Goal: Task Accomplishment & Management: Use online tool/utility

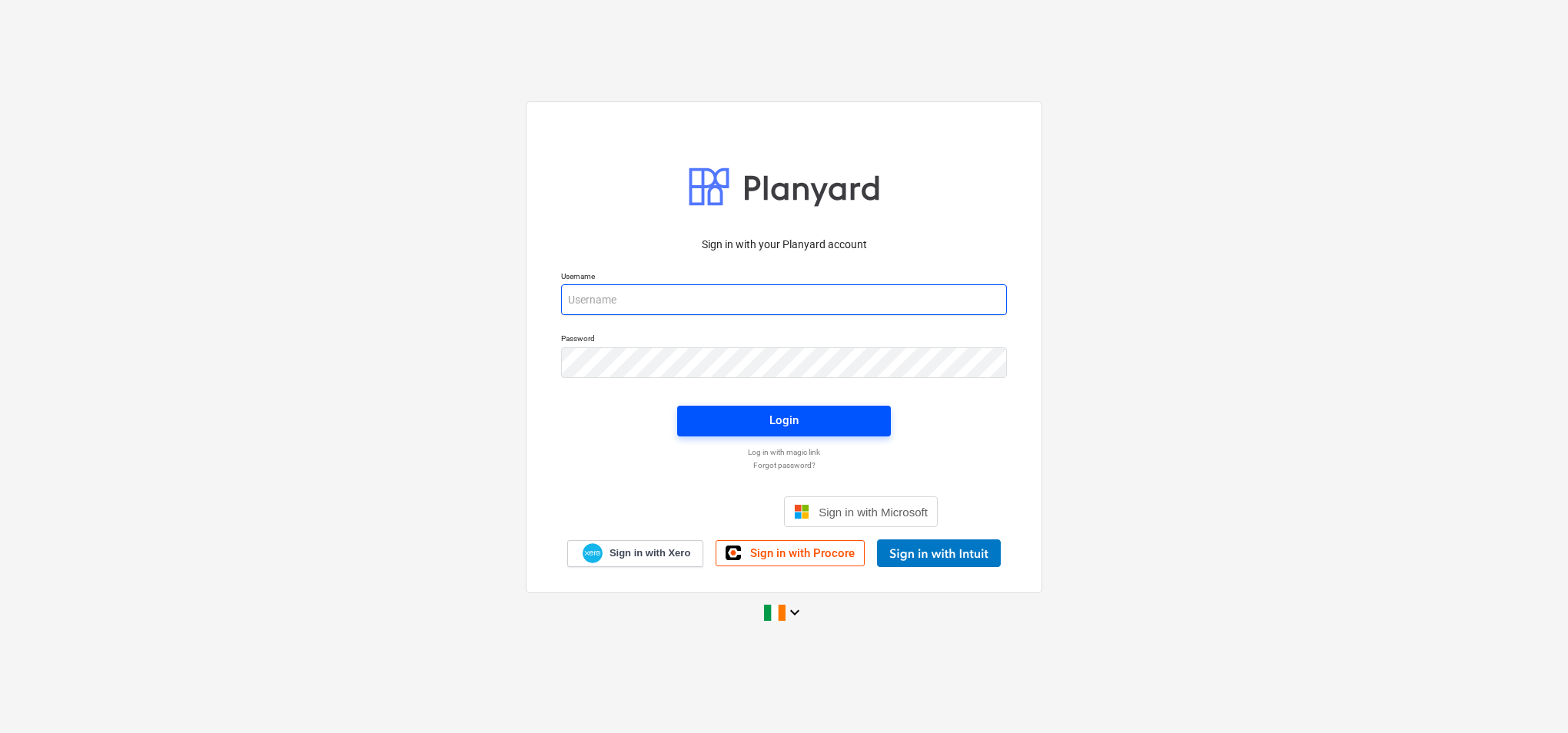
type input "[PERSON_NAME][EMAIL_ADDRESS][PERSON_NAME][DOMAIN_NAME]"
click at [797, 416] on div "Login" at bounding box center [784, 420] width 29 height 20
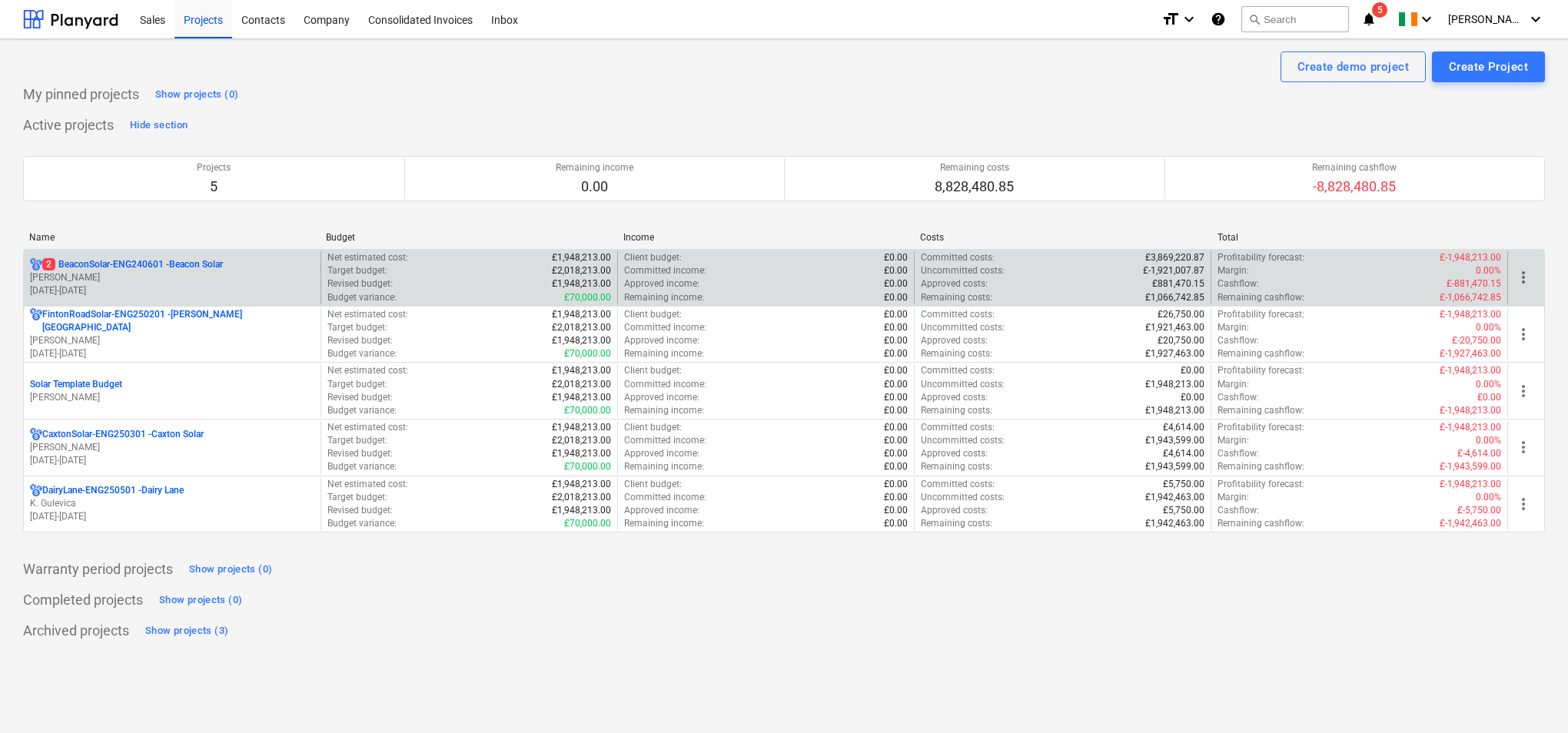
click at [239, 274] on p "[PERSON_NAME]" at bounding box center [172, 278] width 284 height 13
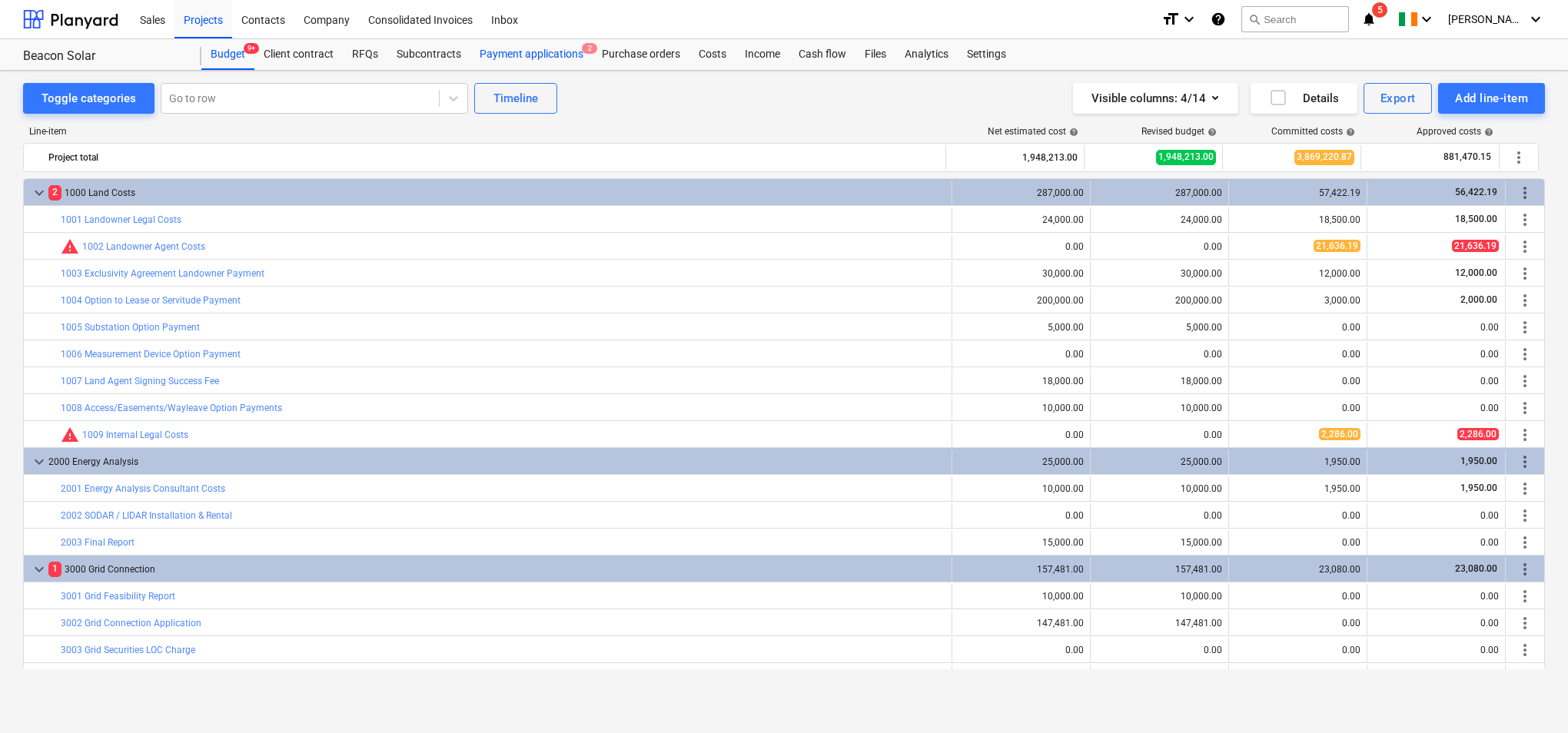
click at [548, 59] on div "Payment applications 2" at bounding box center [531, 54] width 122 height 31
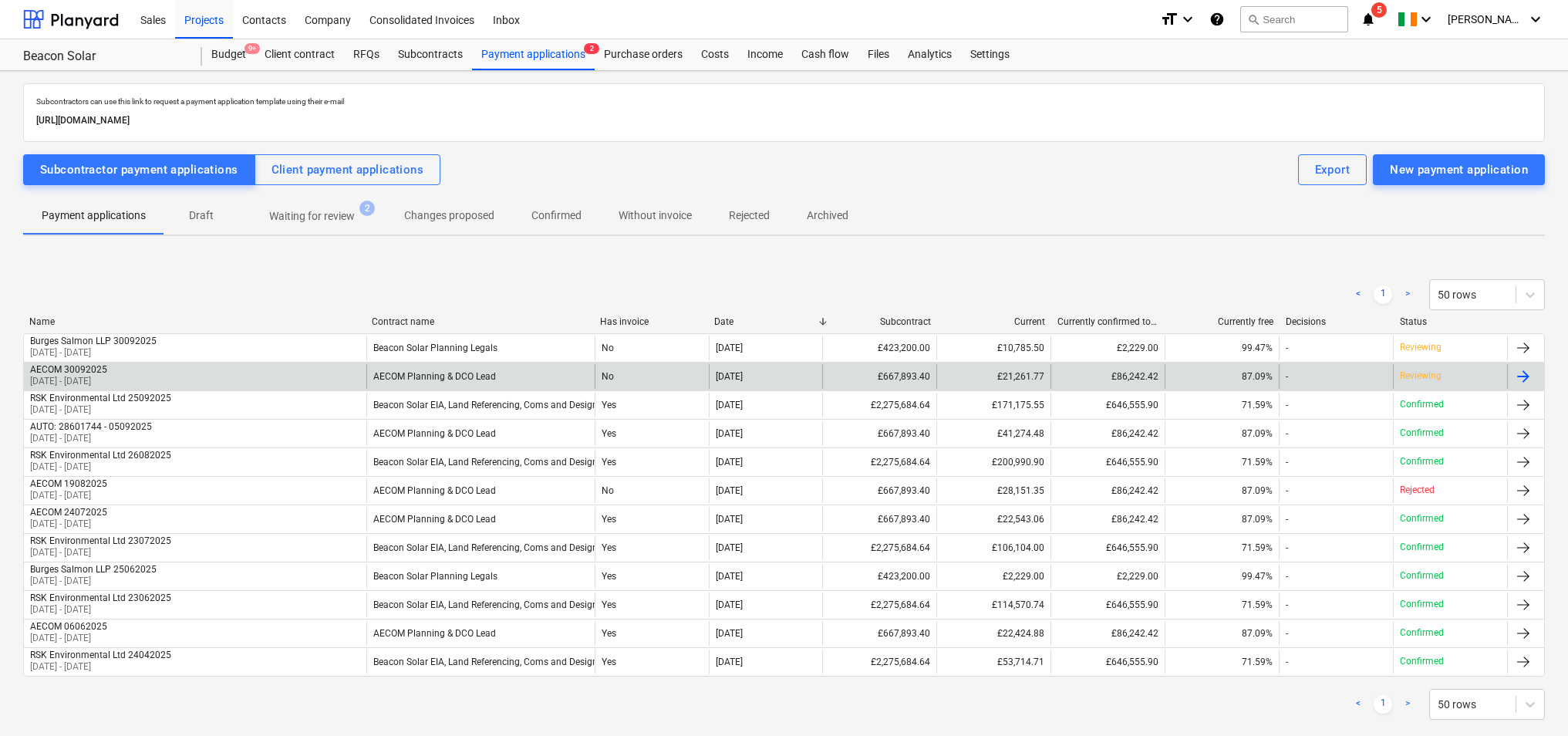
click at [504, 373] on div "AECOM Planning & DCO Lead" at bounding box center [480, 376] width 229 height 24
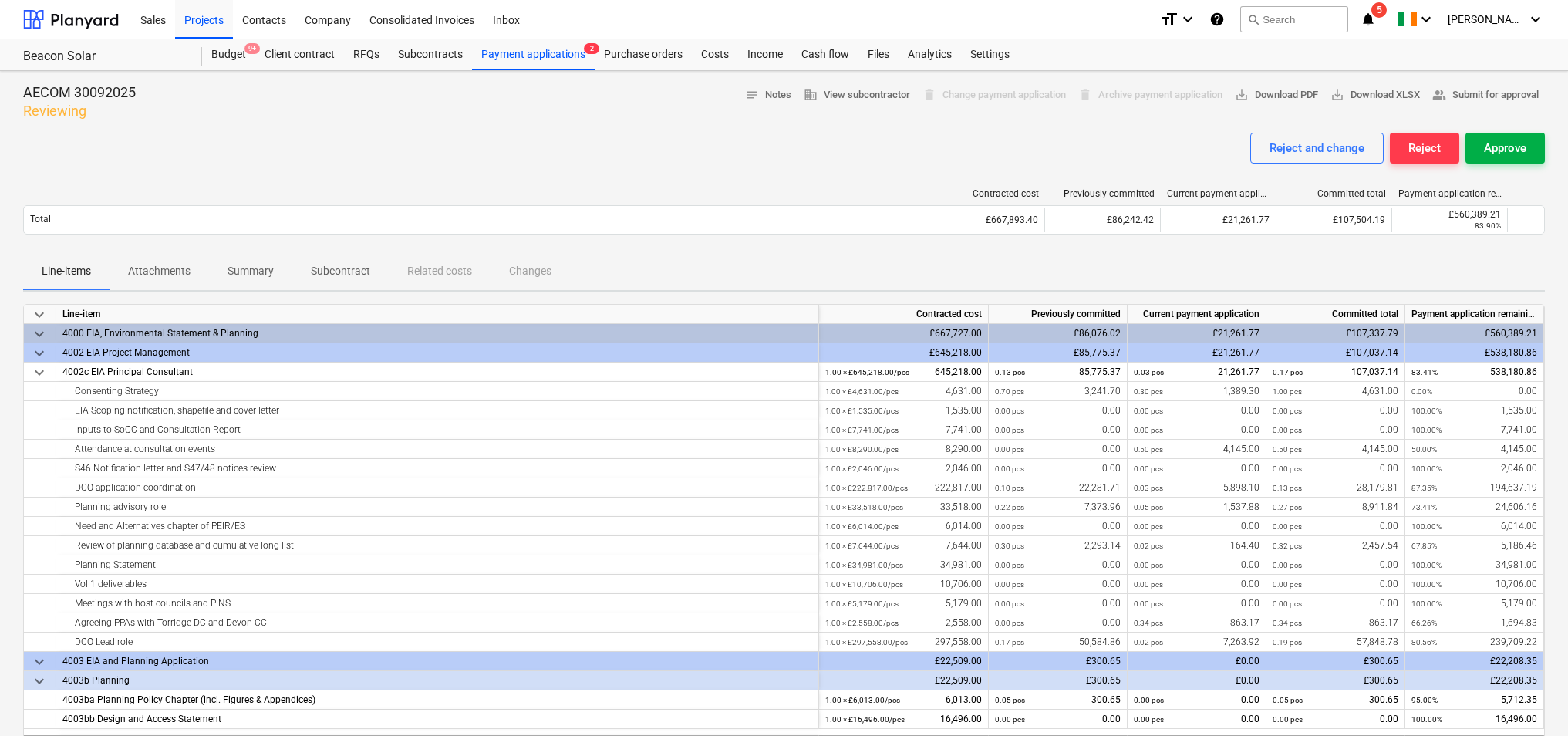
click at [1511, 149] on div "Approve" at bounding box center [1505, 147] width 42 height 20
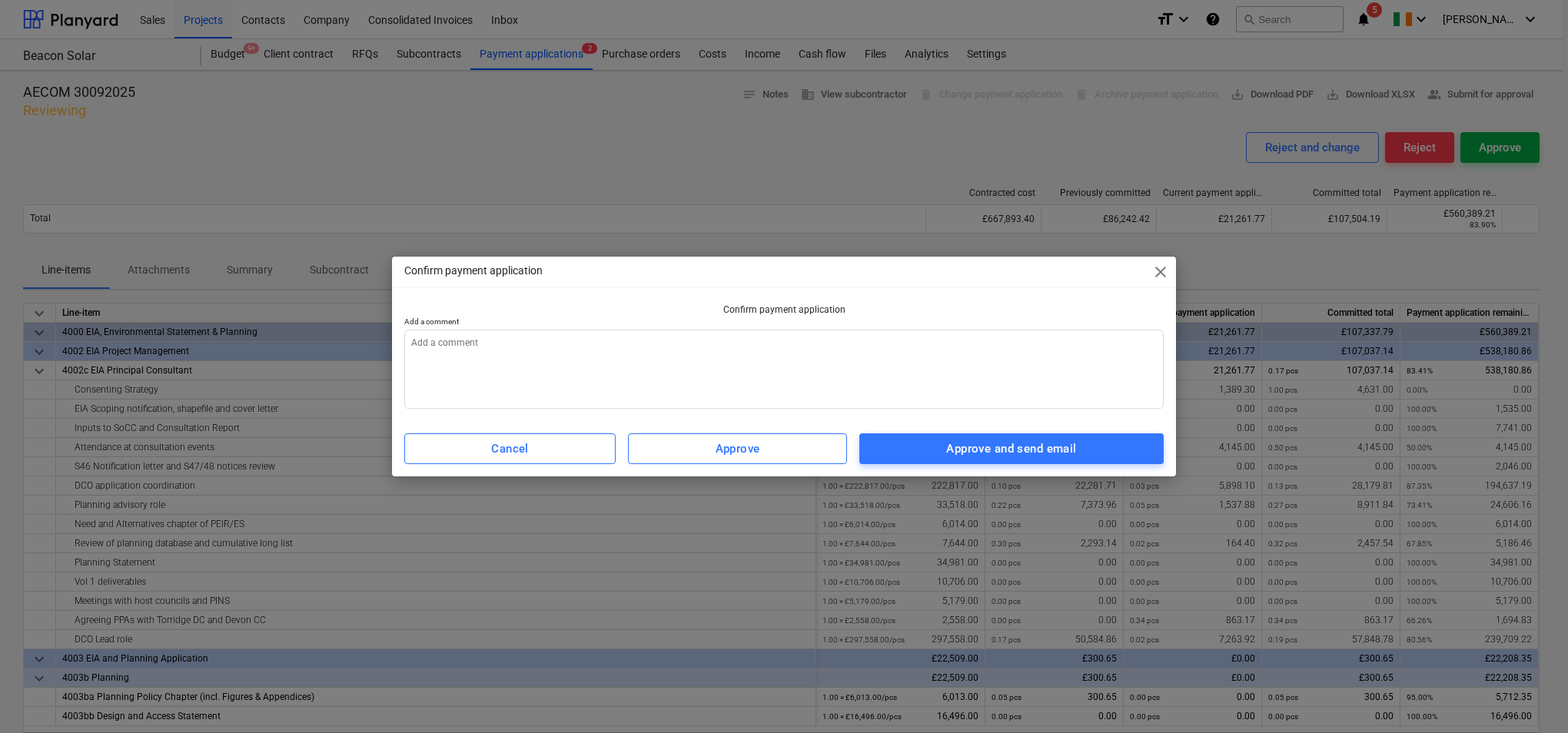
type textarea "x"
click at [912, 344] on textarea at bounding box center [784, 369] width 759 height 79
type textarea "p"
type textarea "x"
type textarea "pl"
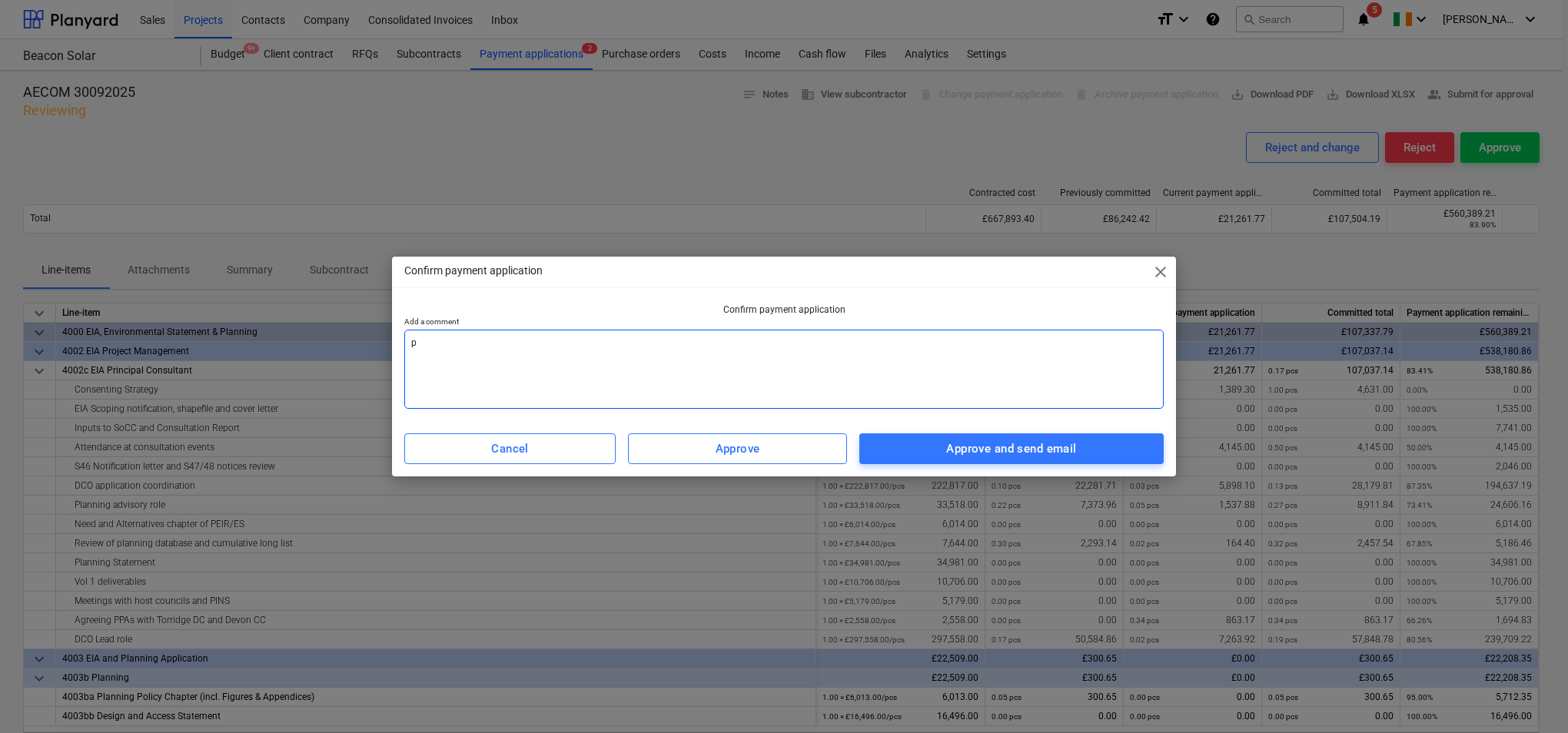
type textarea "x"
type textarea "ple"
type textarea "x"
type textarea "plea"
type textarea "x"
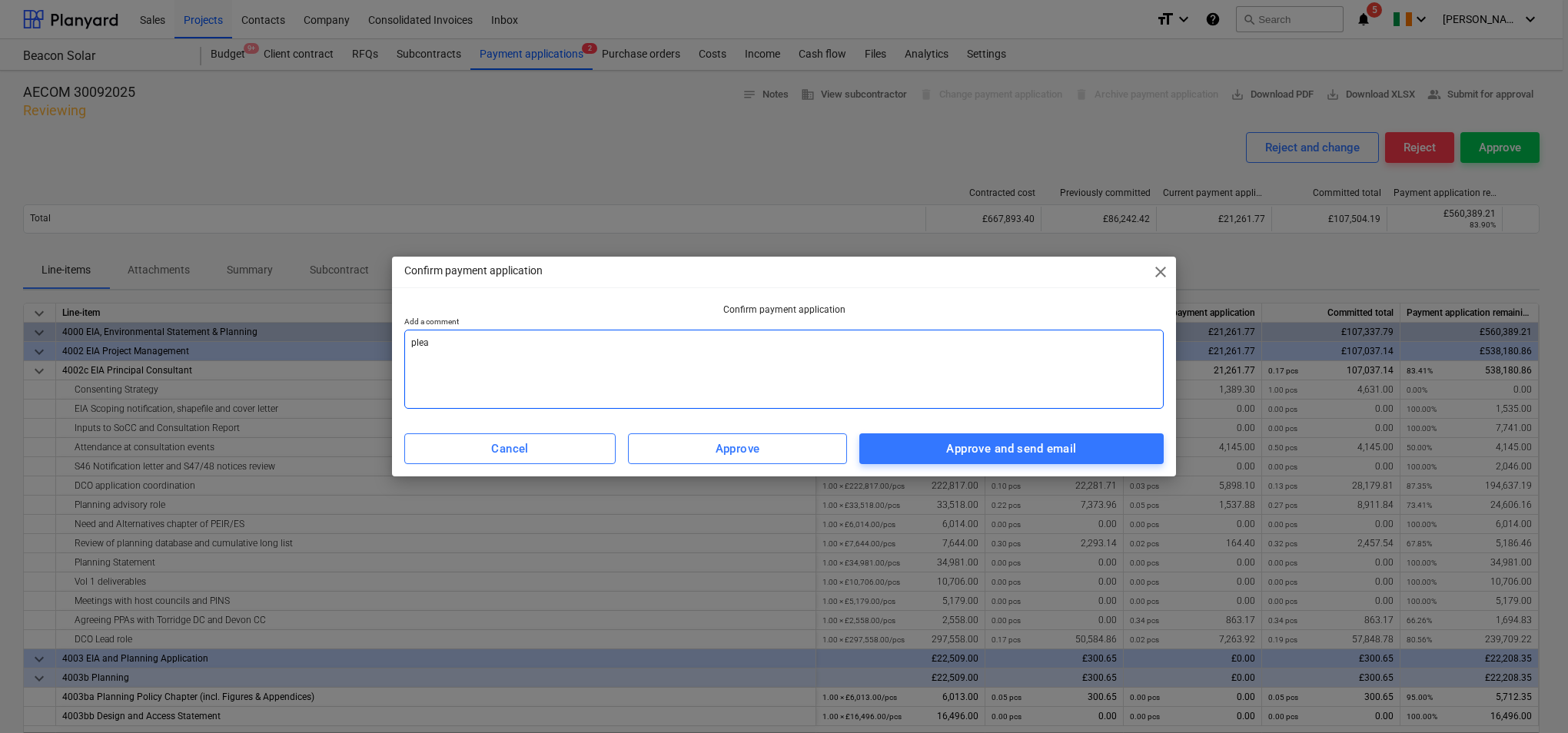
type textarea "plea"
type textarea "x"
type textarea "plea"
type textarea "x"
type textarea "pleas"
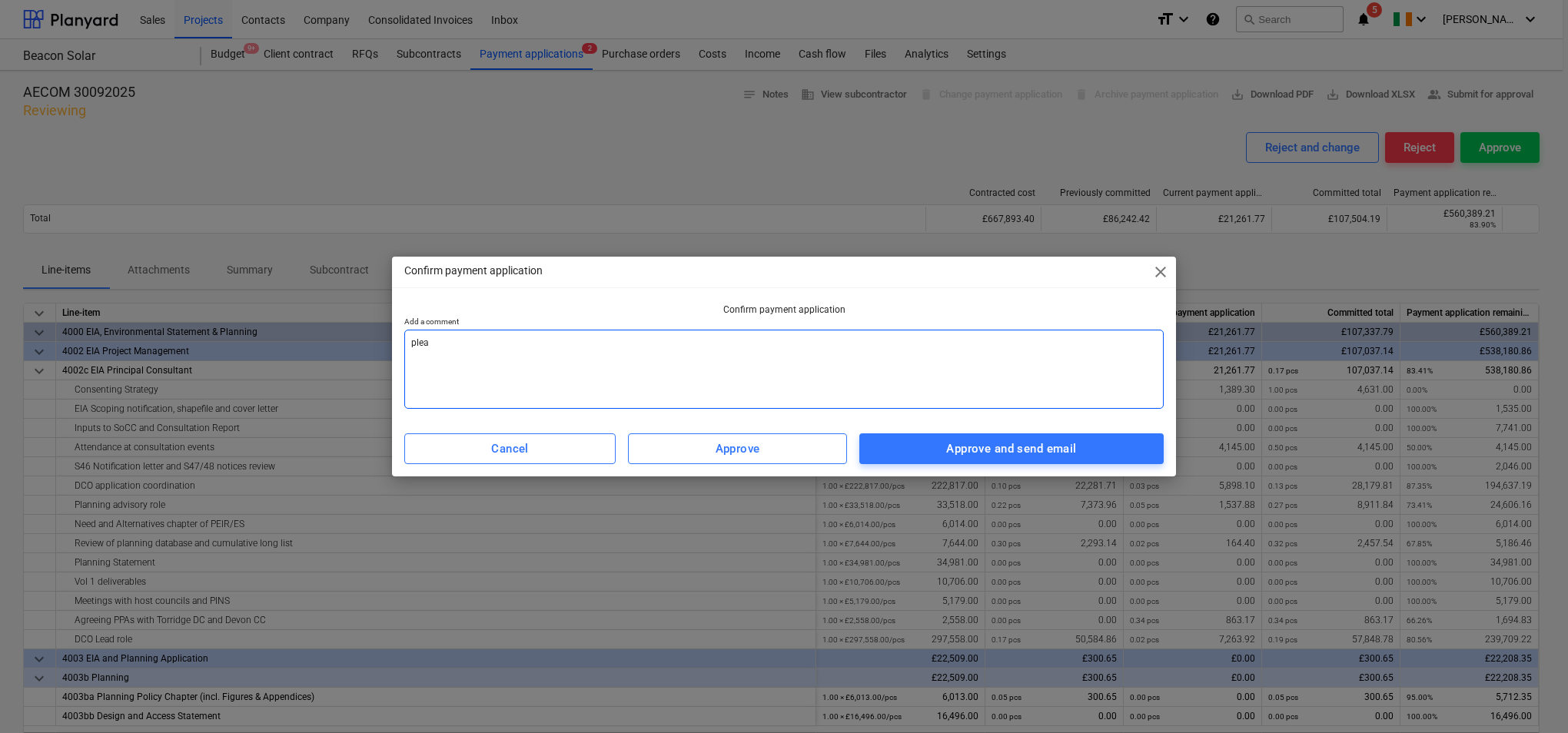
type textarea "x"
type textarea "please"
type textarea "x"
type textarea "please"
type textarea "x"
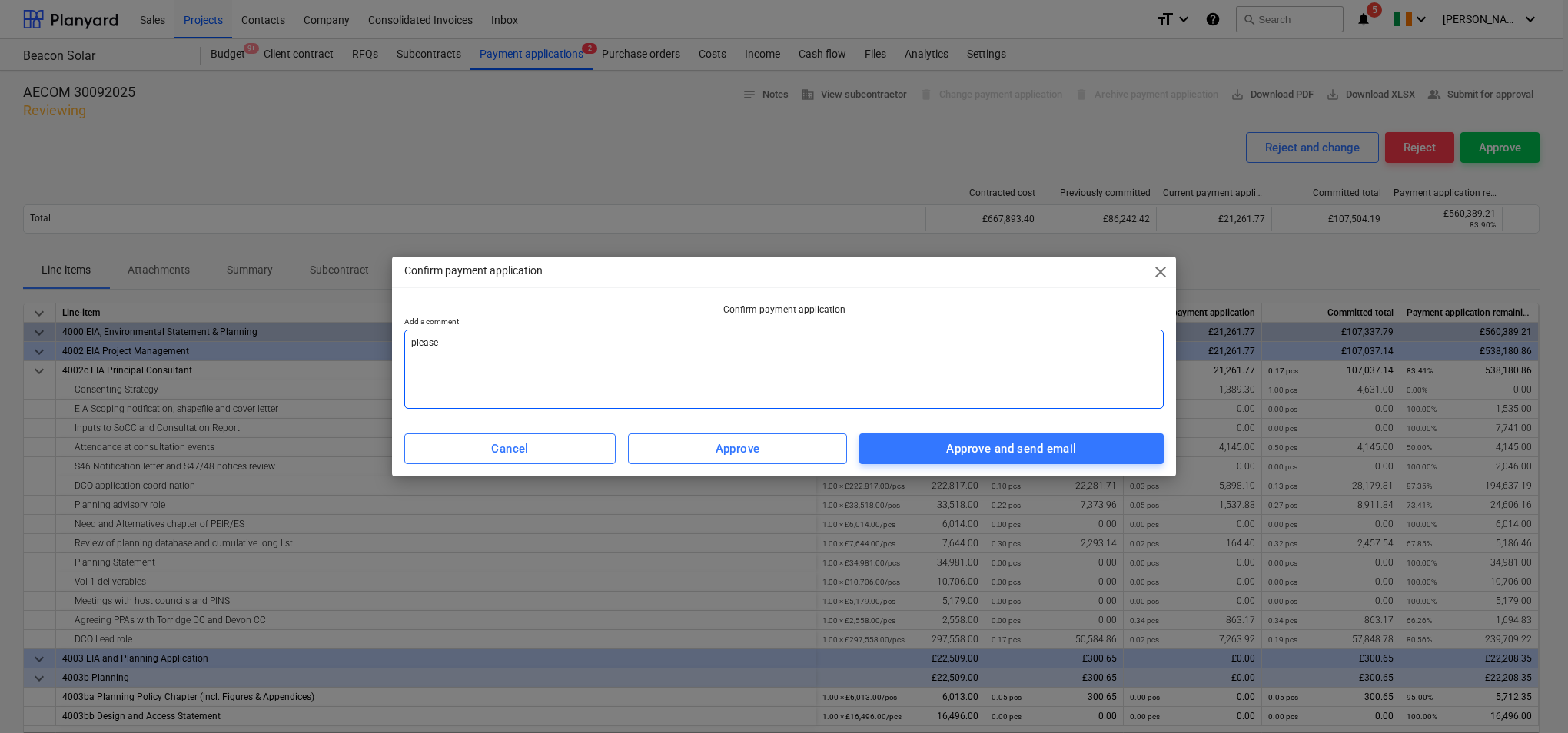
type textarea "please u"
type textarea "x"
type textarea "please up"
type textarea "x"
type textarea "please upl"
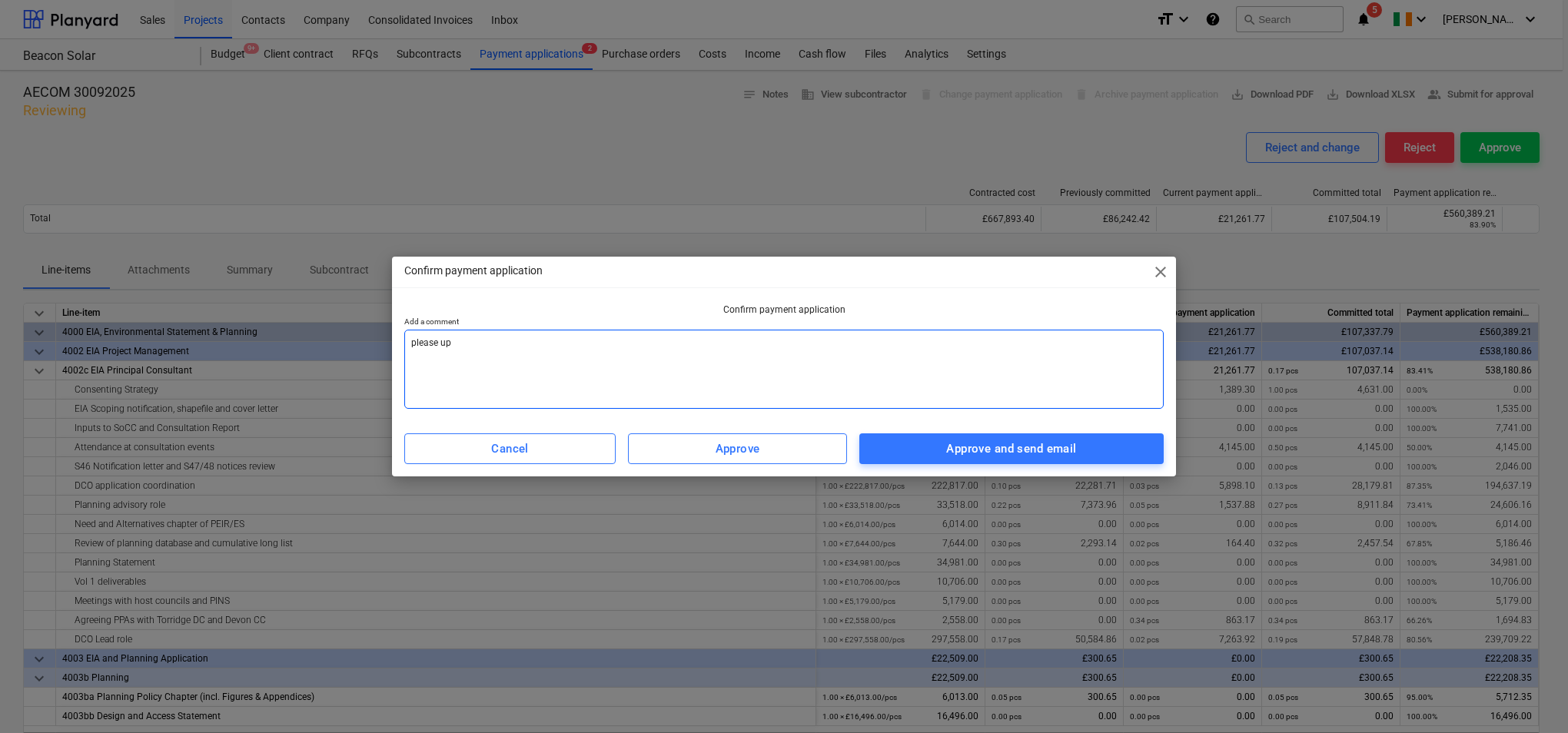
type textarea "x"
type textarea "please uplo"
type textarea "x"
type textarea "please uploa"
type textarea "x"
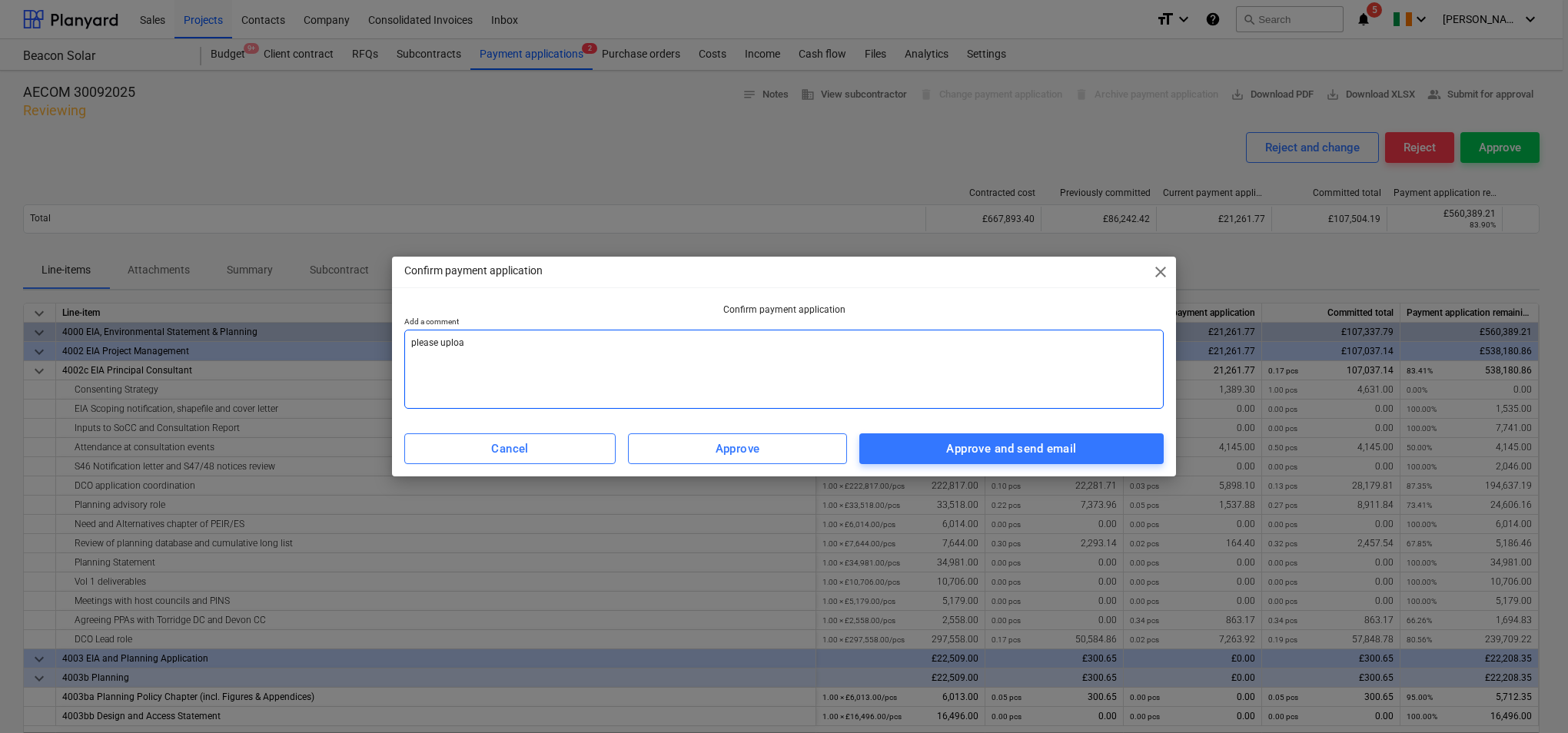
type textarea "please upload"
type textarea "x"
type textarea "please upload"
type textarea "x"
type textarea "please upload y"
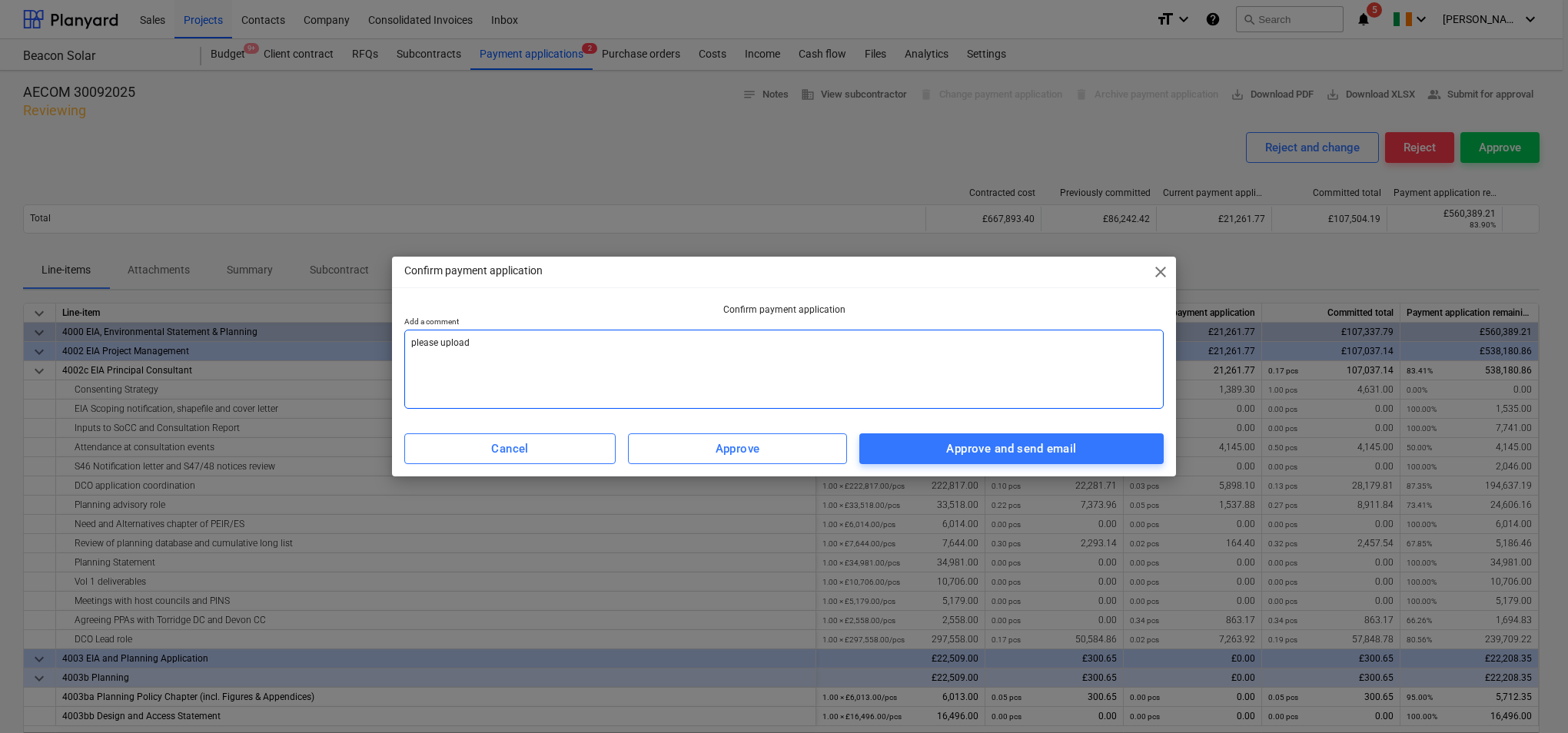
type textarea "x"
type textarea "please upload yo"
type textarea "x"
type textarea "please upload you"
type textarea "x"
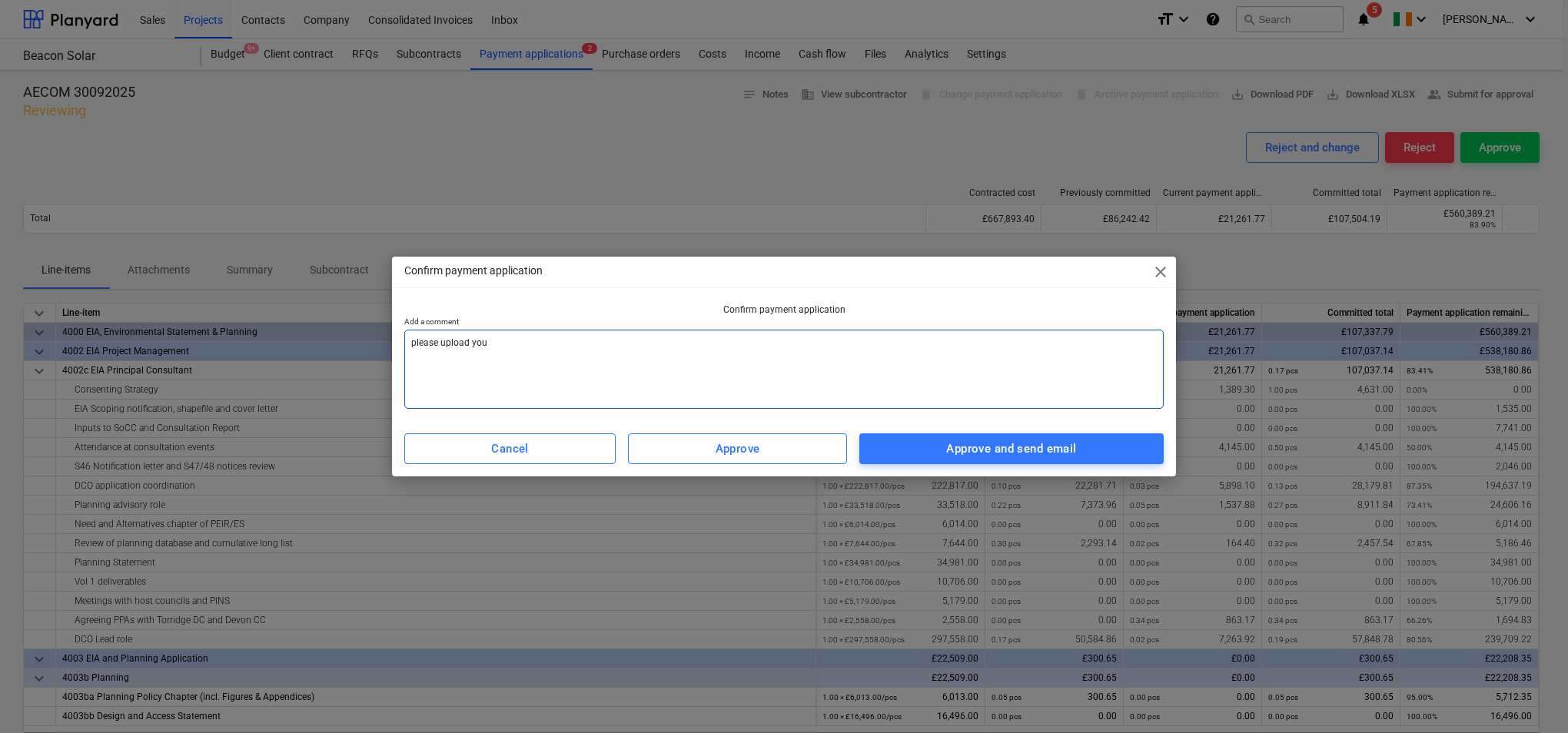
type textarea "please upload your"
type textarea "x"
type textarea "please upload your"
type textarea "x"
type textarea "please upload your i"
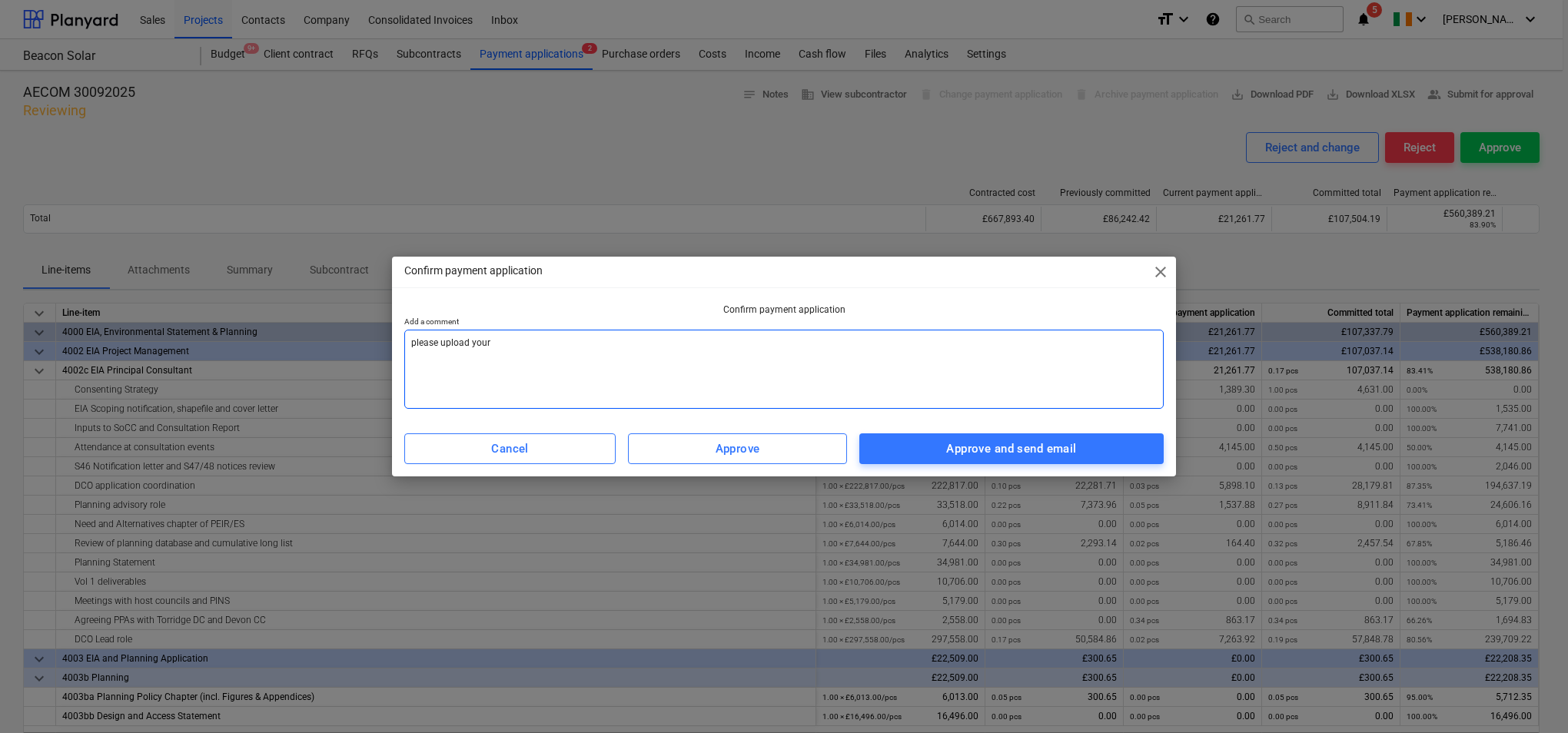
type textarea "x"
type textarea "please upload your in"
type textarea "x"
type textarea "please upload your inv"
type textarea "x"
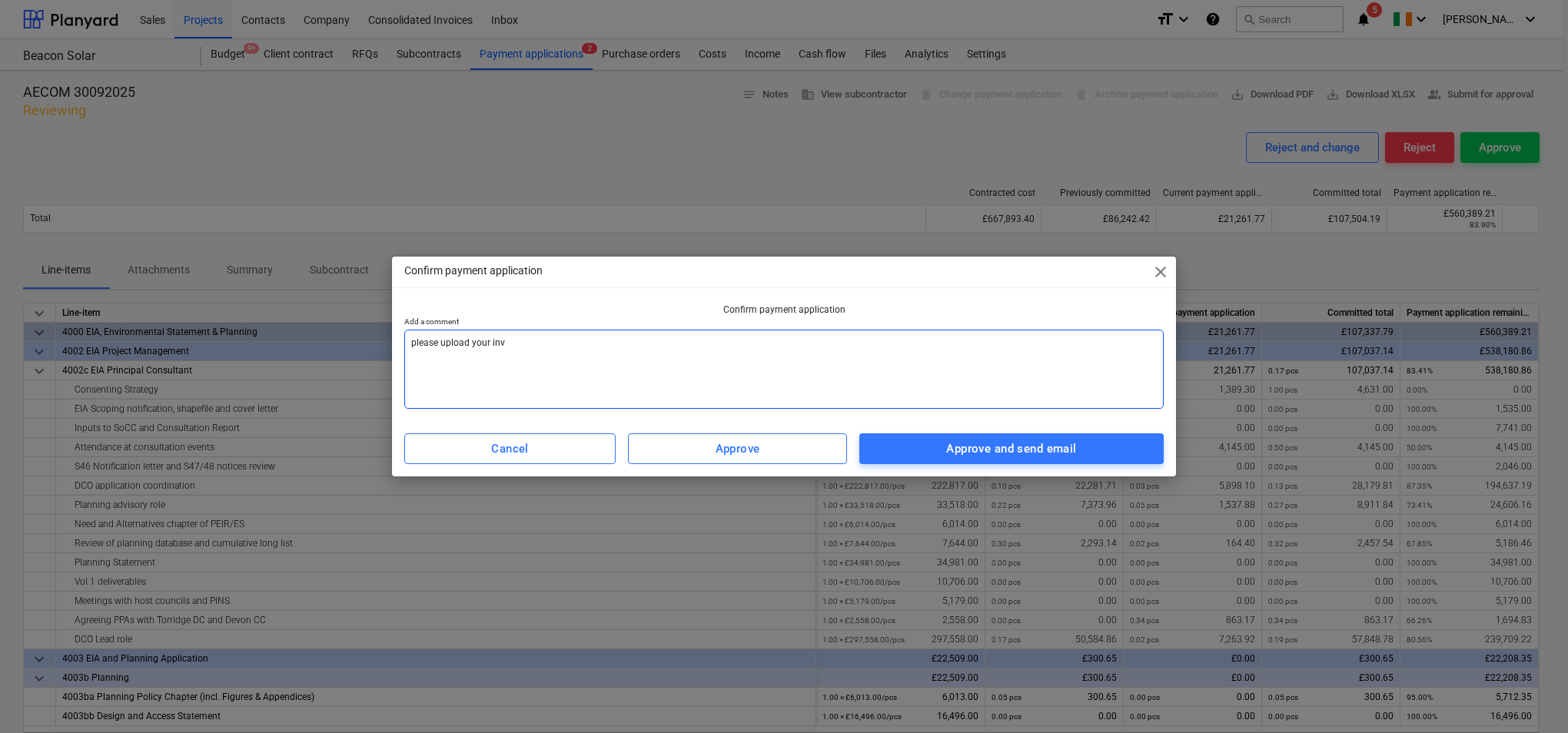
type textarea "please upload your invo"
type textarea "x"
type textarea "please upload your invoi"
type textarea "x"
type textarea "please upload your invoic"
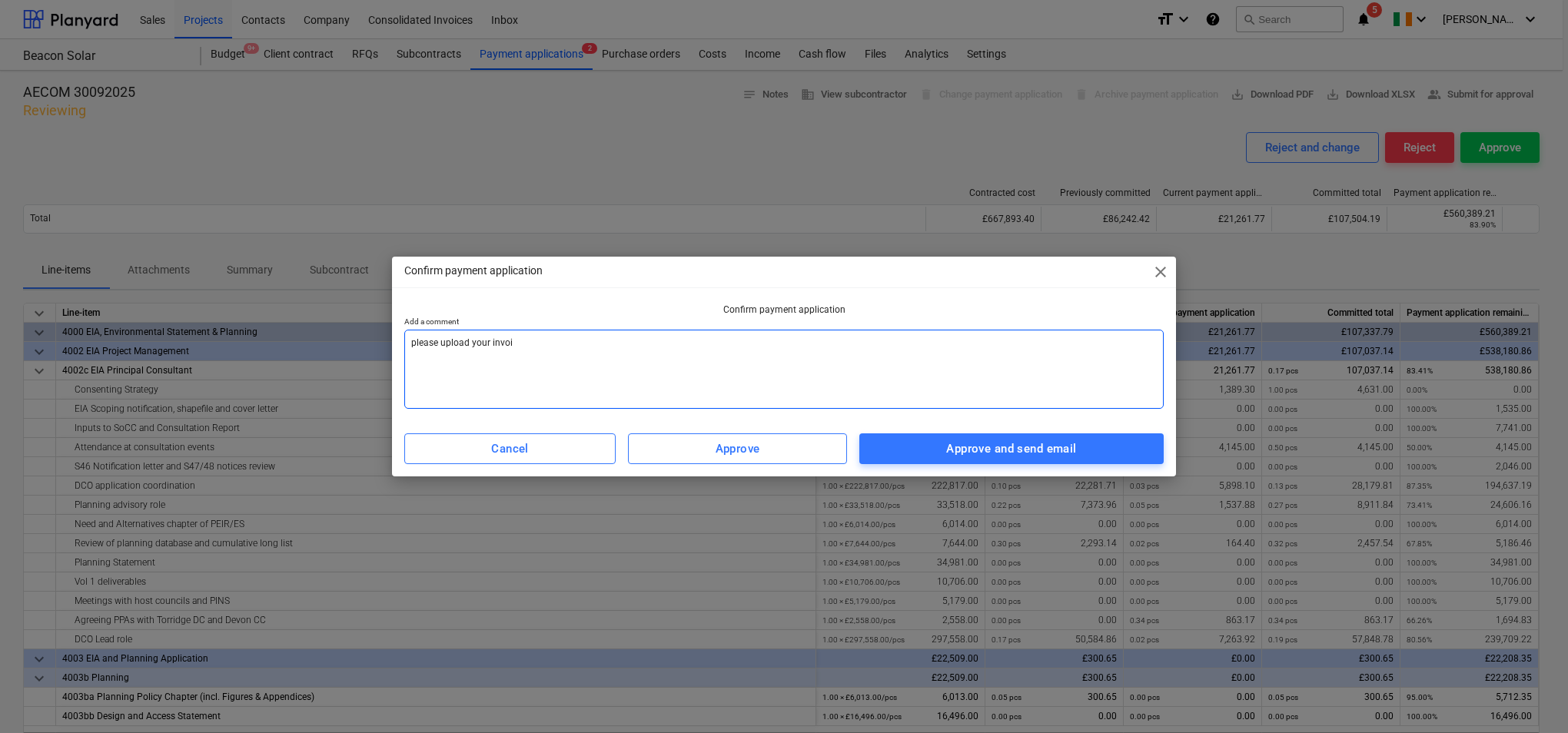
type textarea "x"
type textarea "please upload your invoice"
type textarea "x"
type textarea "please upload your invoice,"
type textarea "x"
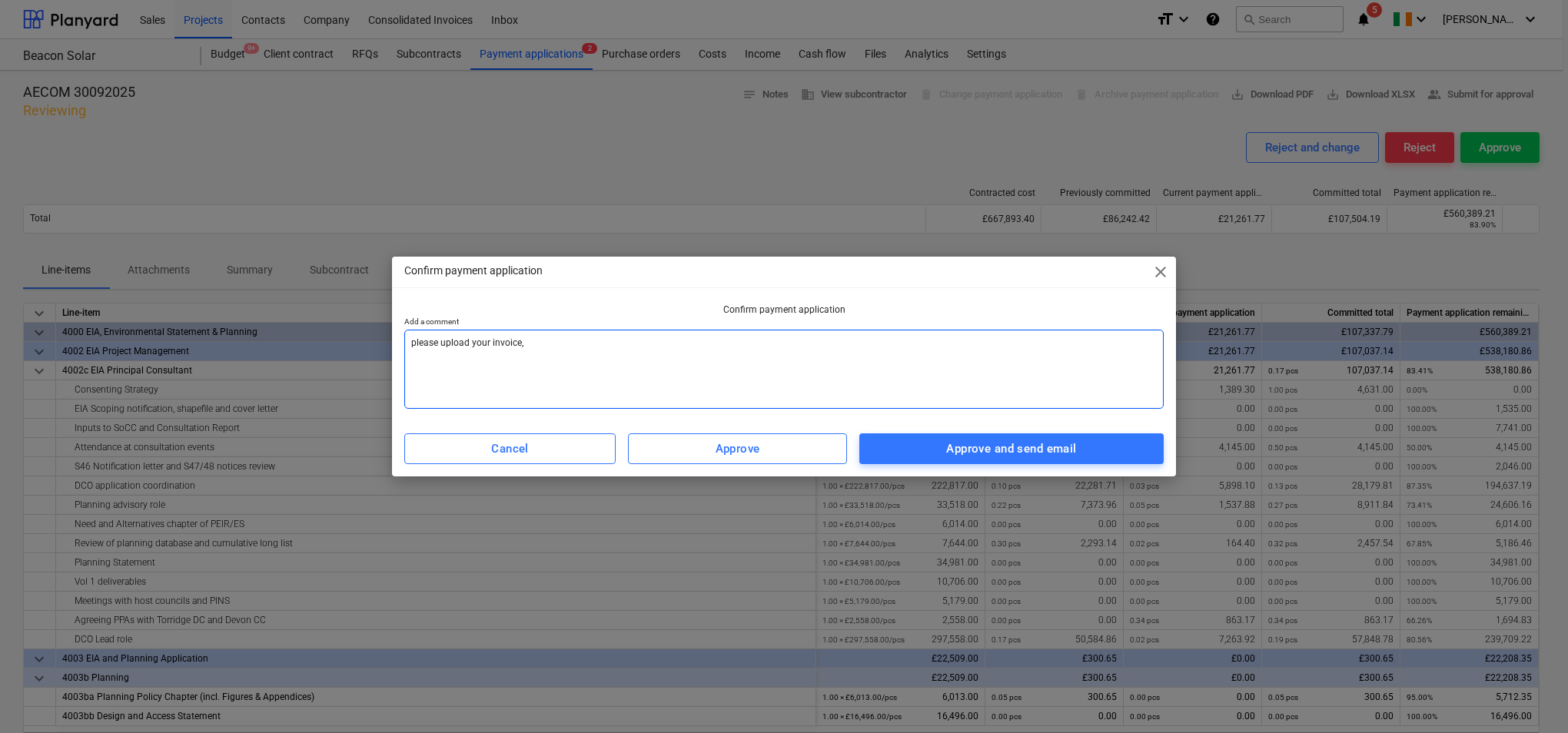
type textarea "please upload your invoice,"
type textarea "x"
type textarea "please upload your invoice, t"
type textarea "x"
type textarea "please upload your invoice, th"
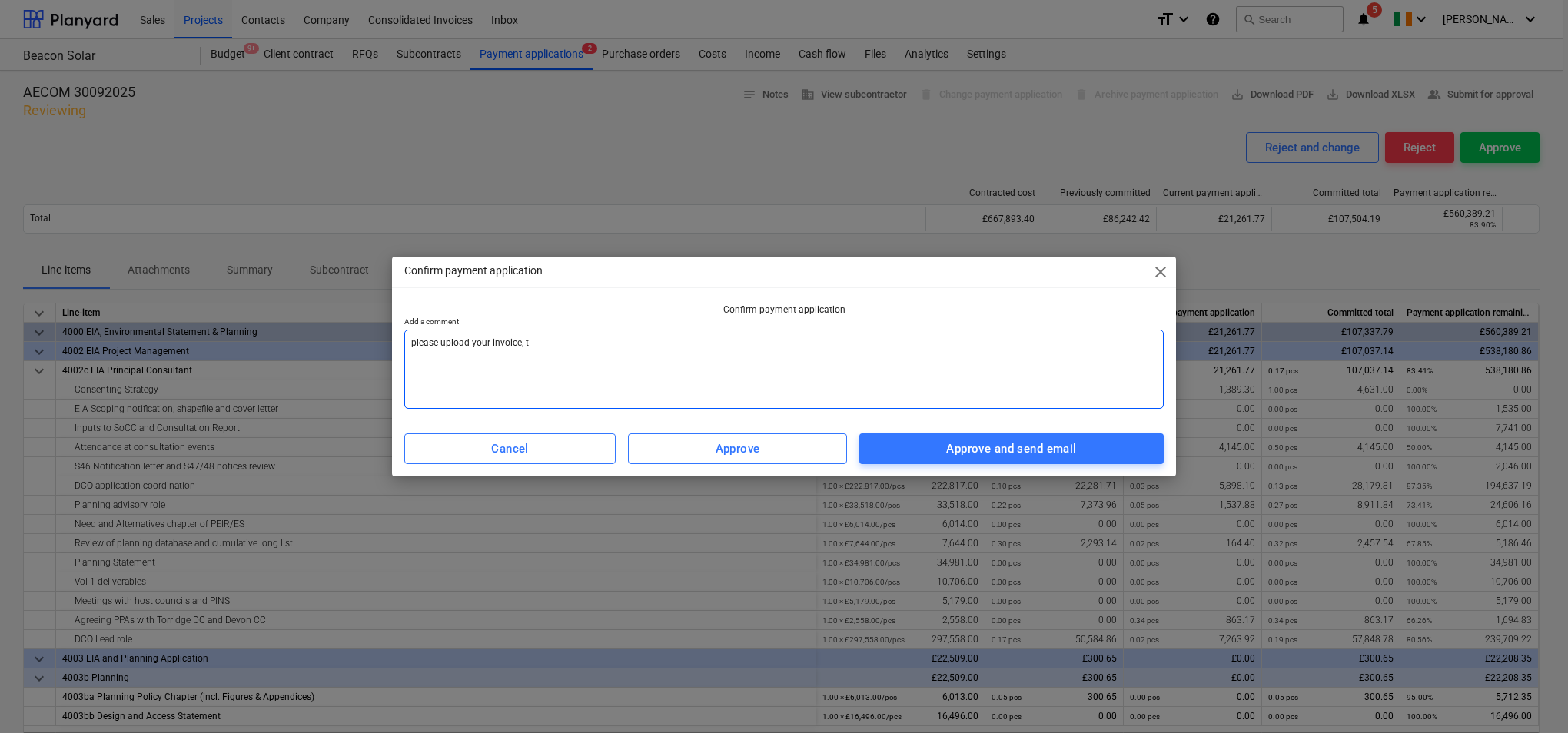
type textarea "x"
type textarea "please upload your invoice, tha"
type textarea "x"
type textarea "please upload your invoice, than"
type textarea "x"
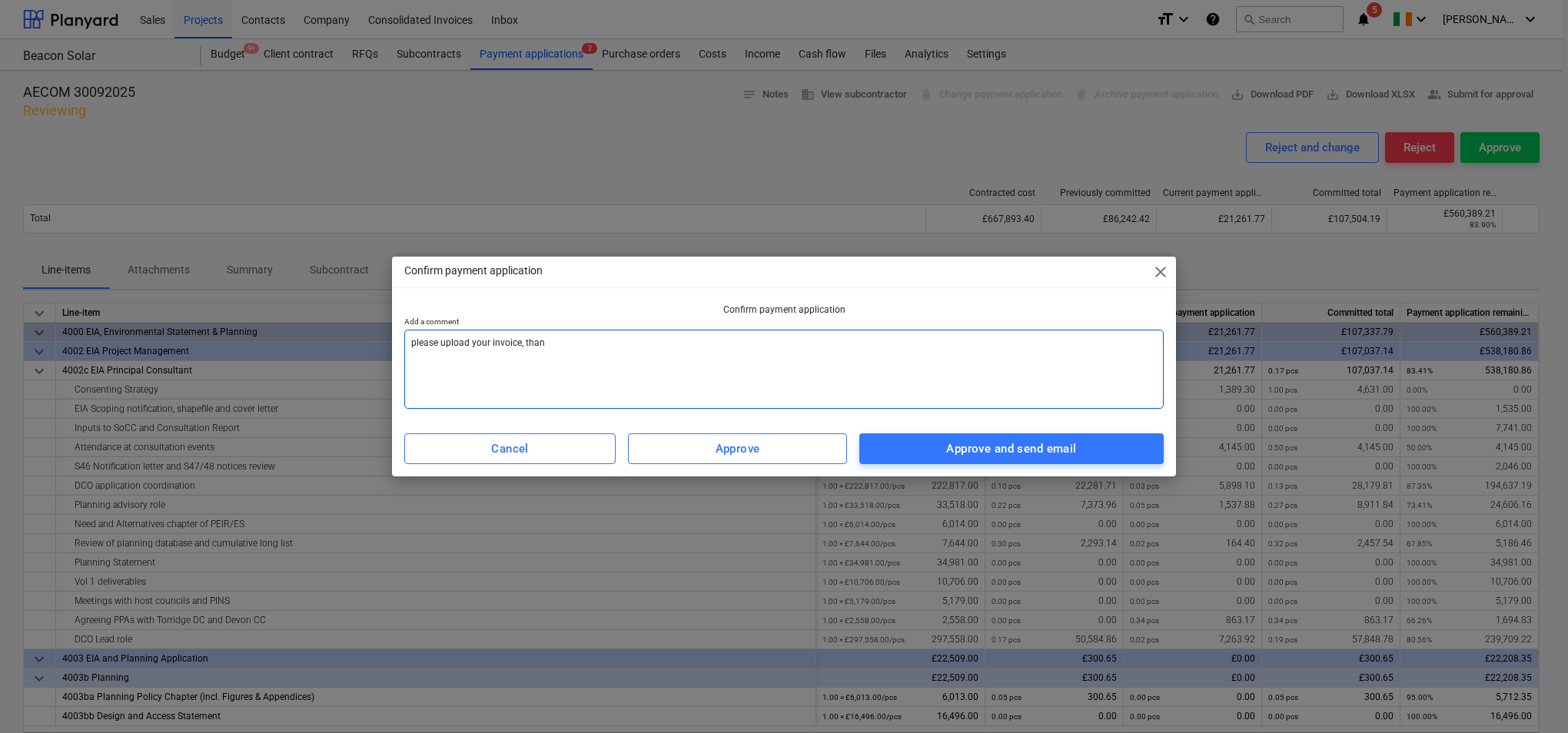
type textarea "please upload your invoice, thans"
type textarea "x"
type textarea "please upload your invoice, than"
type textarea "x"
type textarea "please upload your invoice, thank"
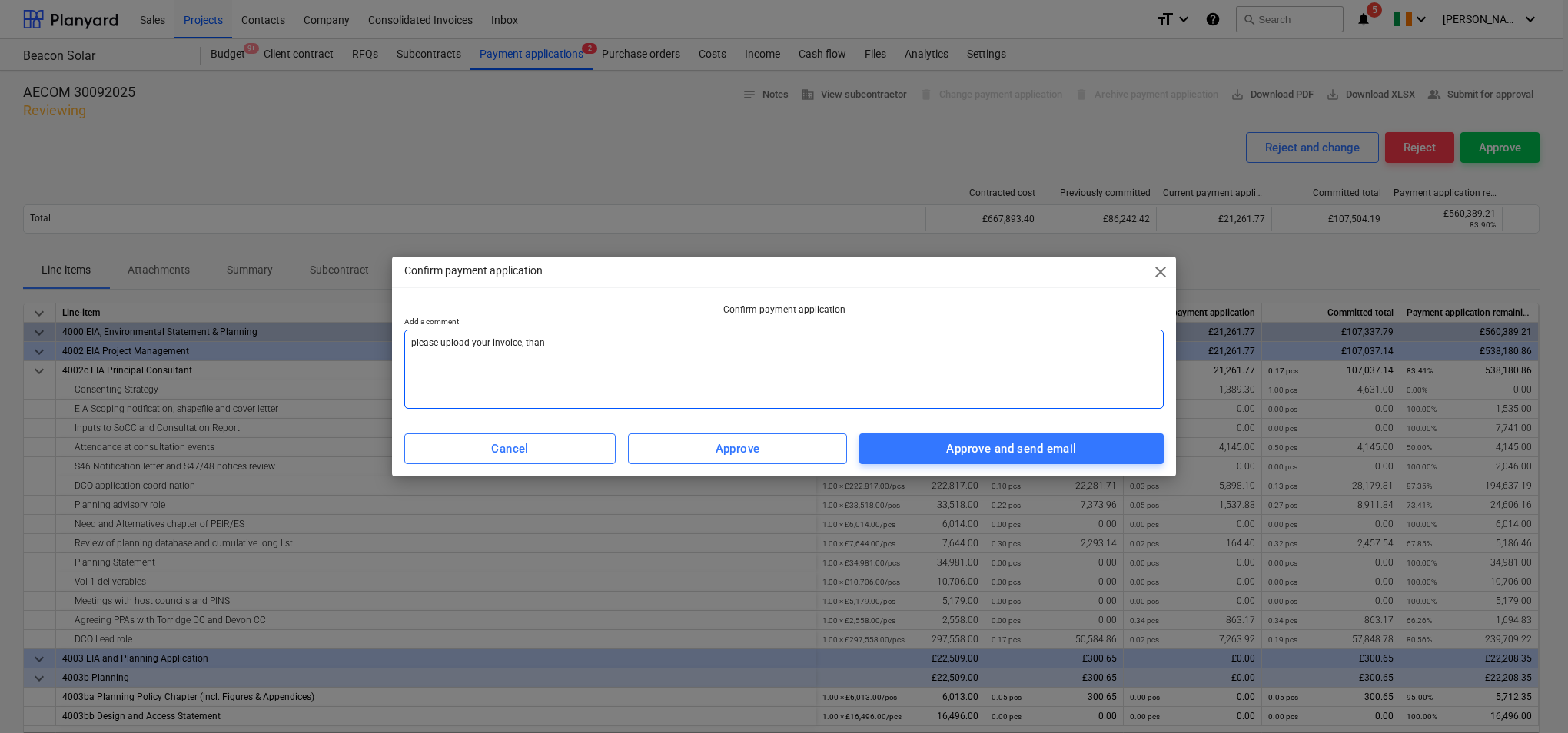
type textarea "x"
type textarea "please upload your invoice, thanks"
type textarea "x"
type textarea "please upload your invoice, thanks"
click at [958, 445] on div "Approve and send email" at bounding box center [1011, 448] width 130 height 20
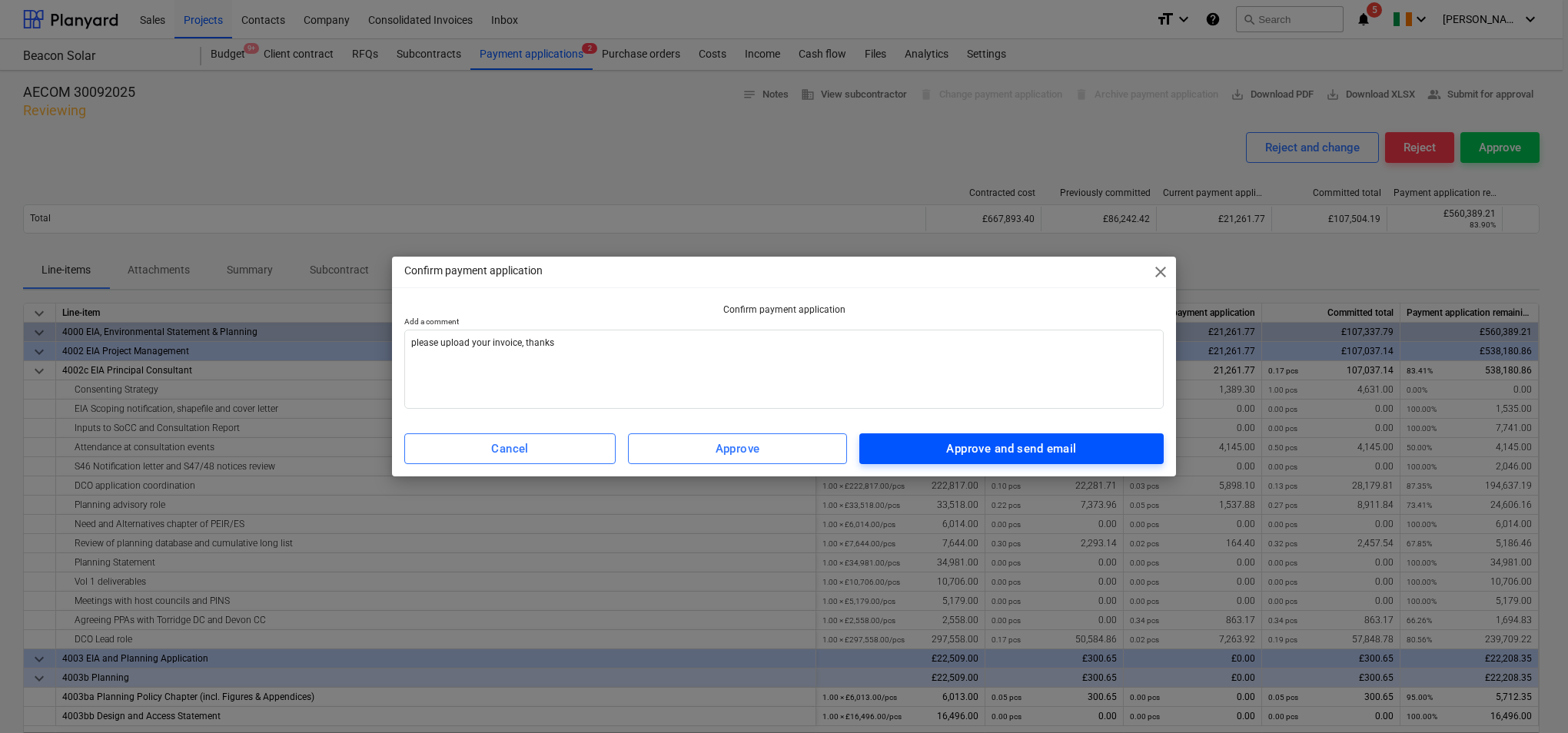
type textarea "x"
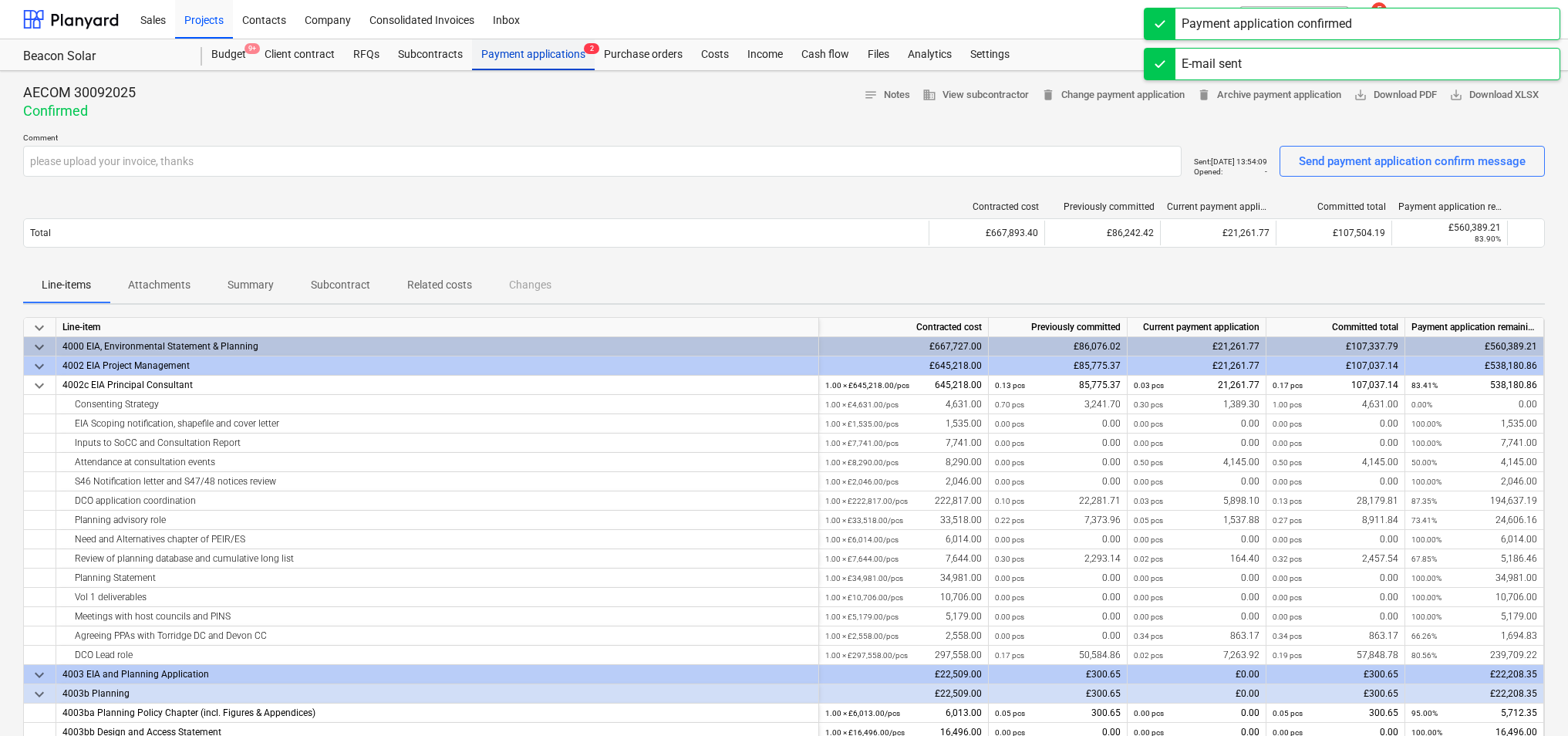
click at [547, 59] on div "Payment applications 2" at bounding box center [533, 54] width 122 height 31
